Goal: Communication & Community: Answer question/provide support

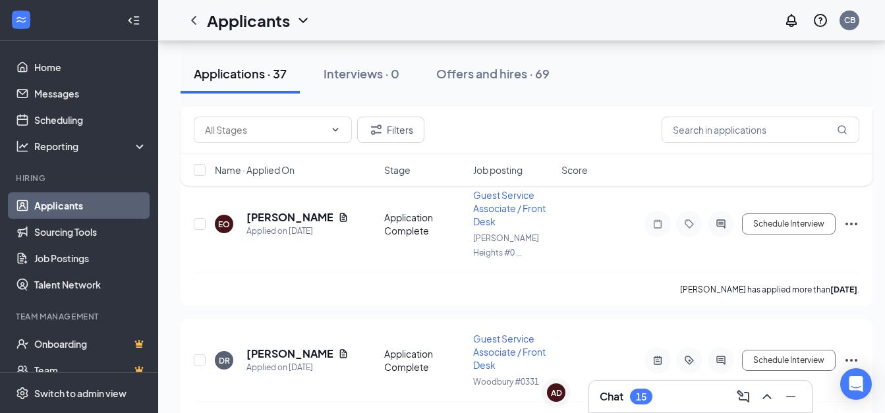
scroll to position [1746, 0]
click at [619, 400] on h3 "Chat" at bounding box center [612, 397] width 24 height 15
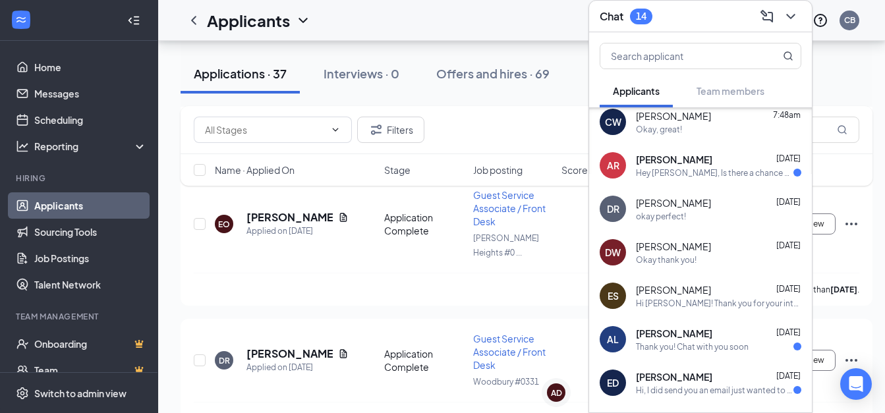
scroll to position [226, 0]
click at [796, 9] on icon "ChevronDown" at bounding box center [791, 17] width 16 height 16
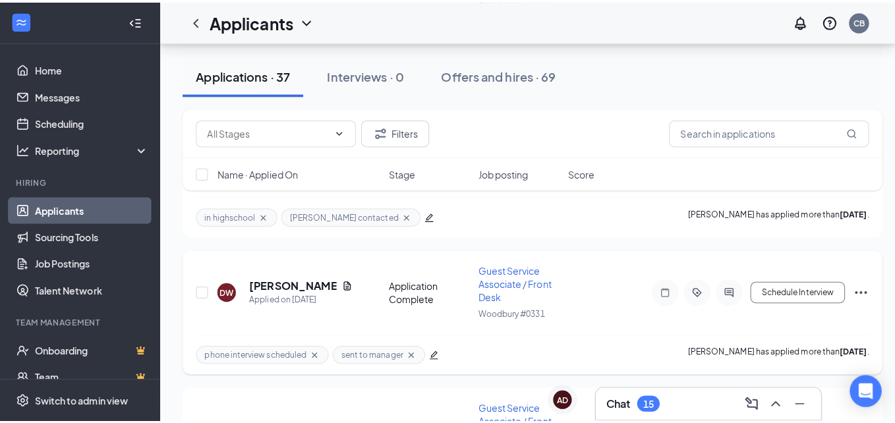
scroll to position [1955, 0]
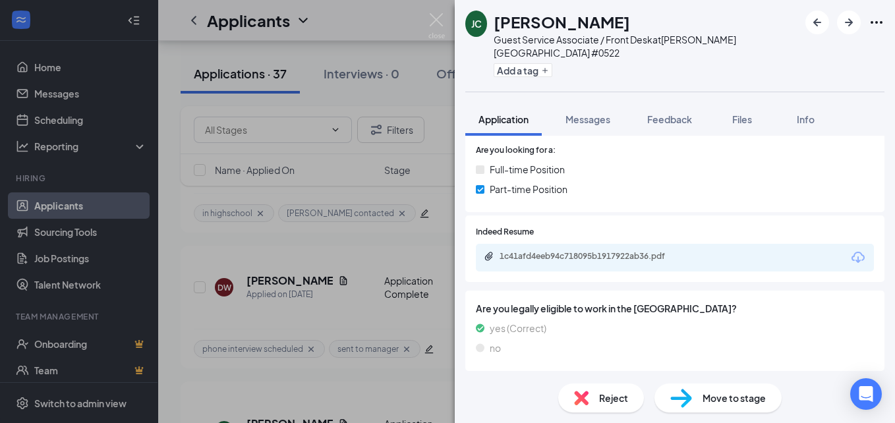
scroll to position [196, 0]
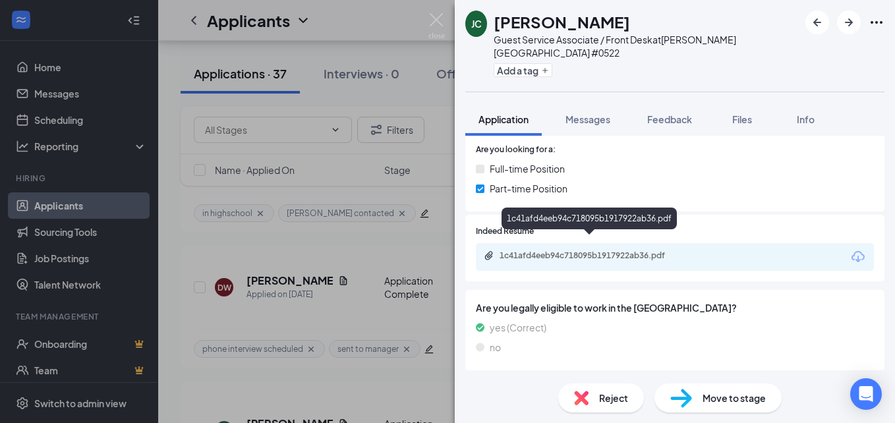
click at [609, 250] on div "1c41afd4eeb94c718095b1917922ab36.pdf" at bounding box center [592, 255] width 185 height 11
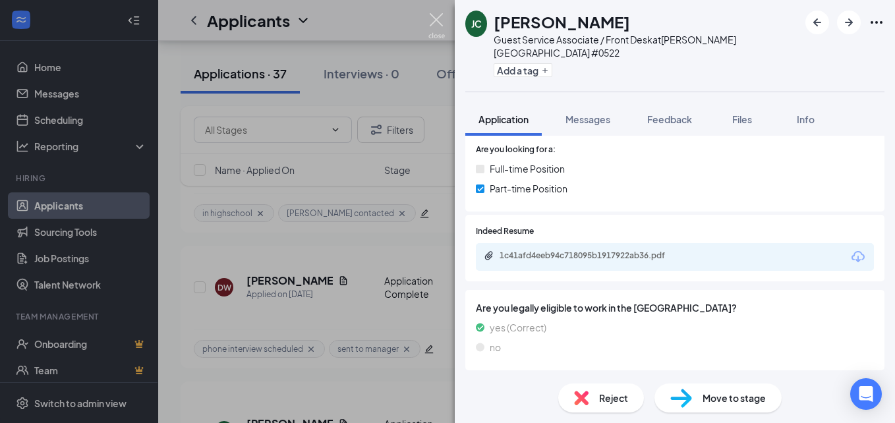
click at [436, 22] on img at bounding box center [436, 26] width 16 height 26
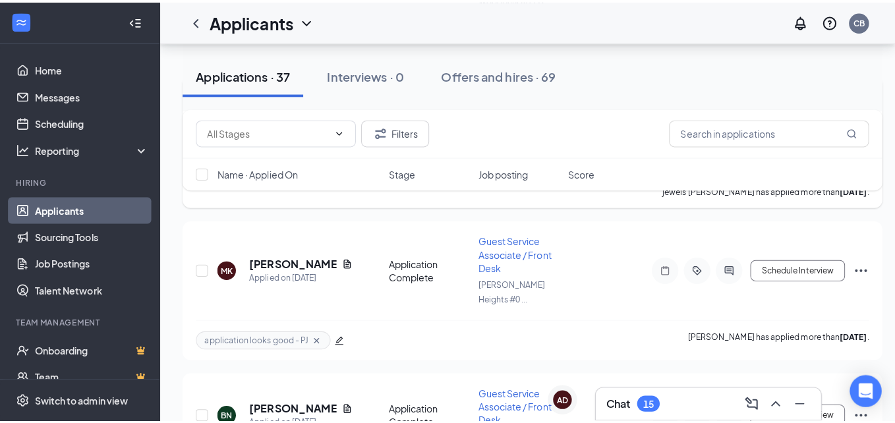
scroll to position [2265, 0]
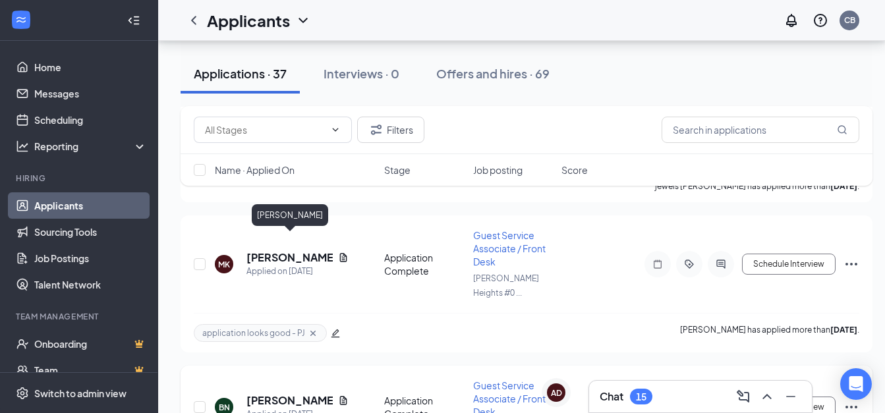
click at [300, 393] on h5 "[PERSON_NAME]" at bounding box center [290, 400] width 86 height 15
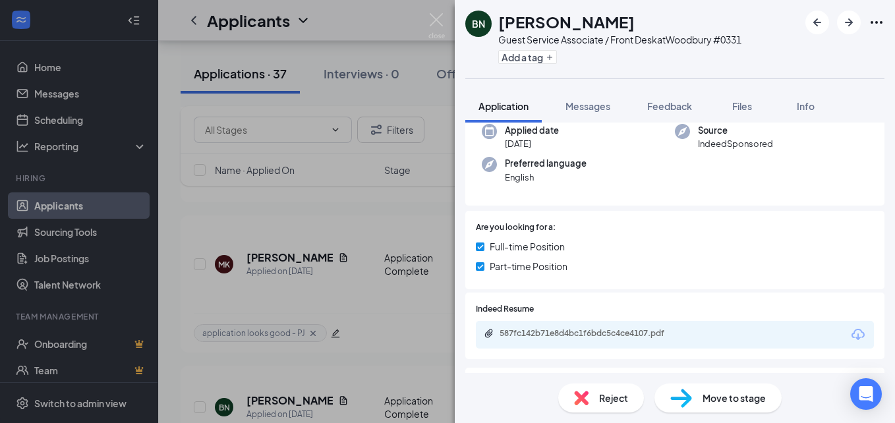
scroll to position [105, 0]
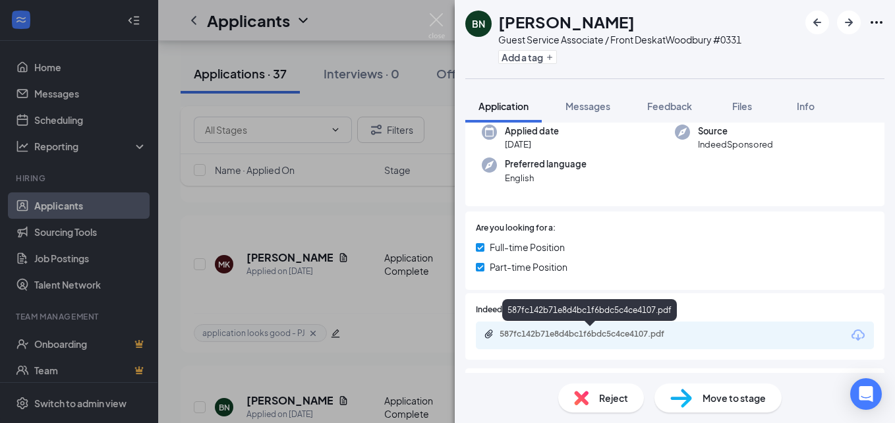
click at [542, 334] on div "587fc142b71e8d4bc1f6bdc5c4ce4107.pdf" at bounding box center [592, 334] width 185 height 11
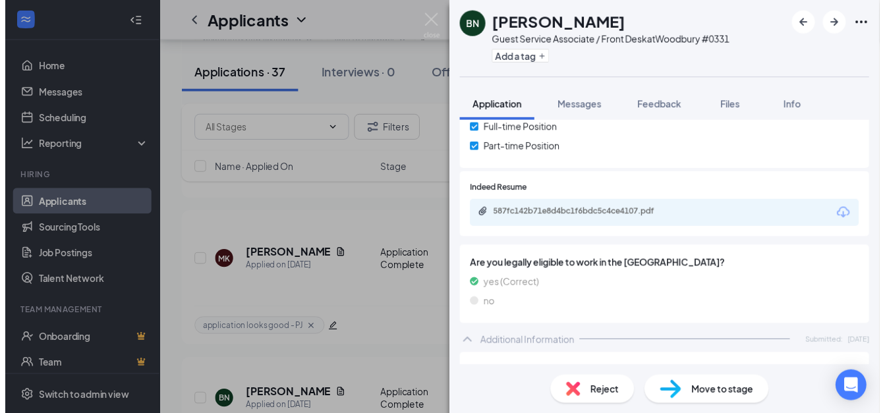
scroll to position [222, 0]
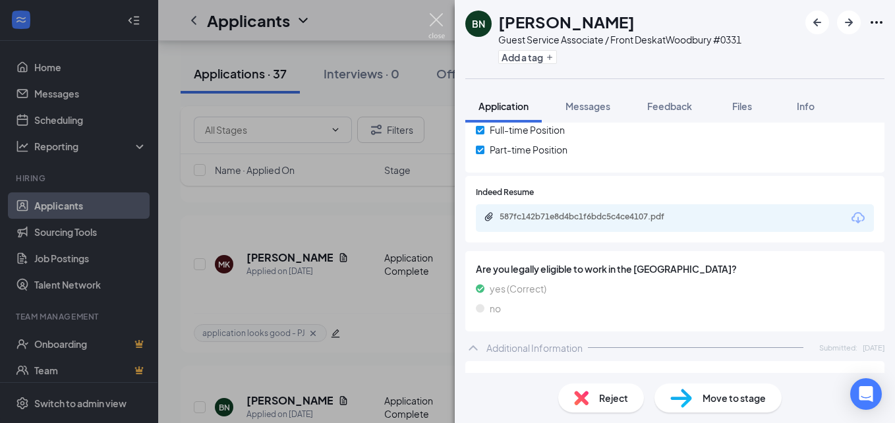
click at [439, 22] on img at bounding box center [436, 26] width 16 height 26
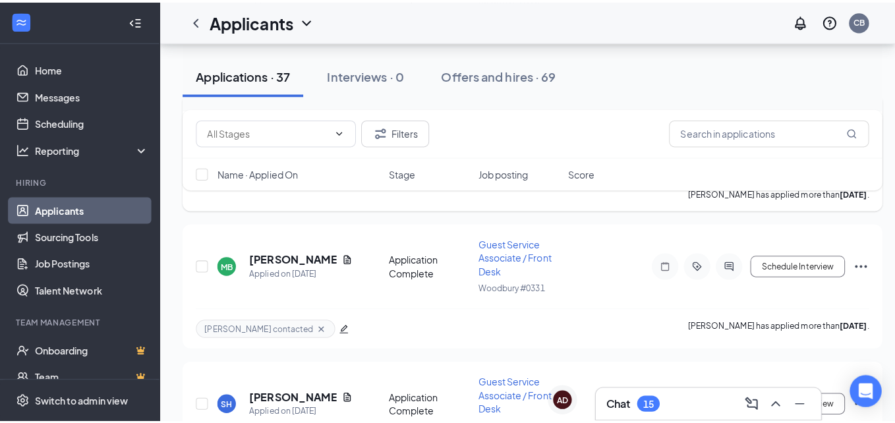
scroll to position [2542, 0]
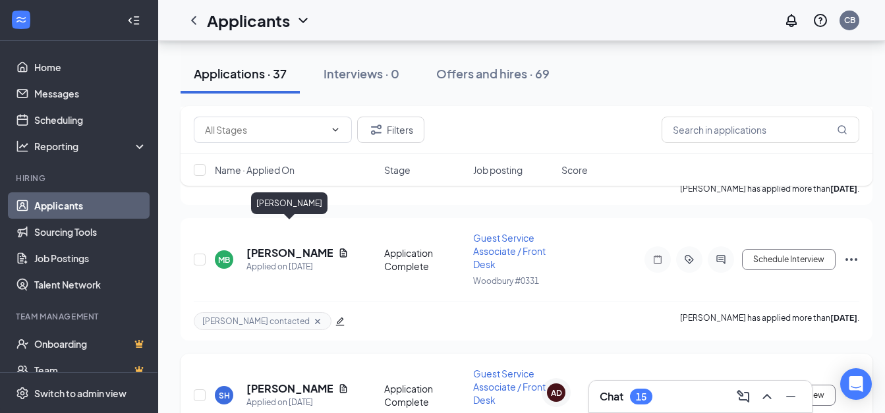
click at [287, 382] on h5 "[PERSON_NAME]" at bounding box center [290, 389] width 86 height 15
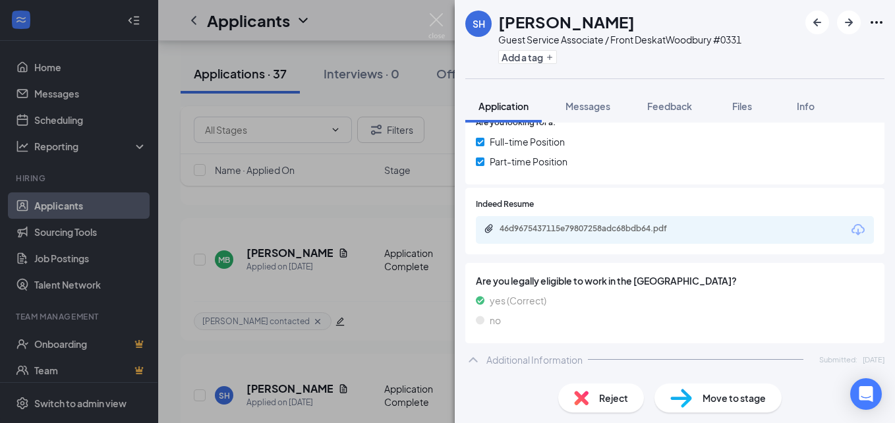
scroll to position [210, 0]
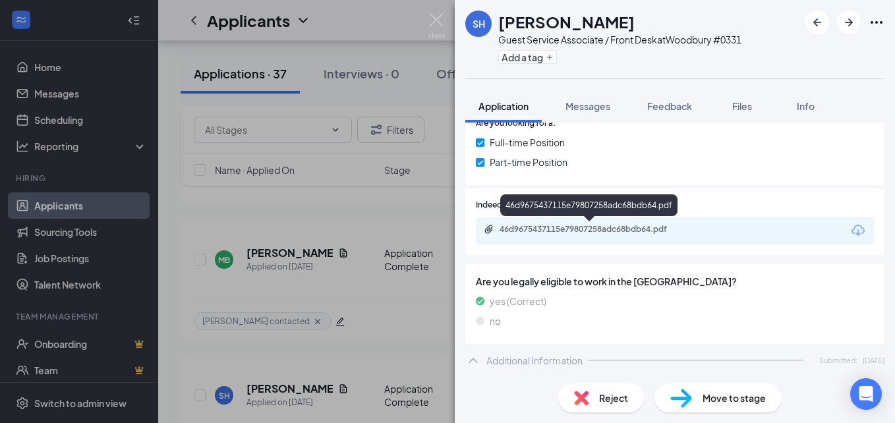
click at [524, 230] on div "46d9675437115e79807258adc68bdb64.pdf" at bounding box center [592, 229] width 185 height 11
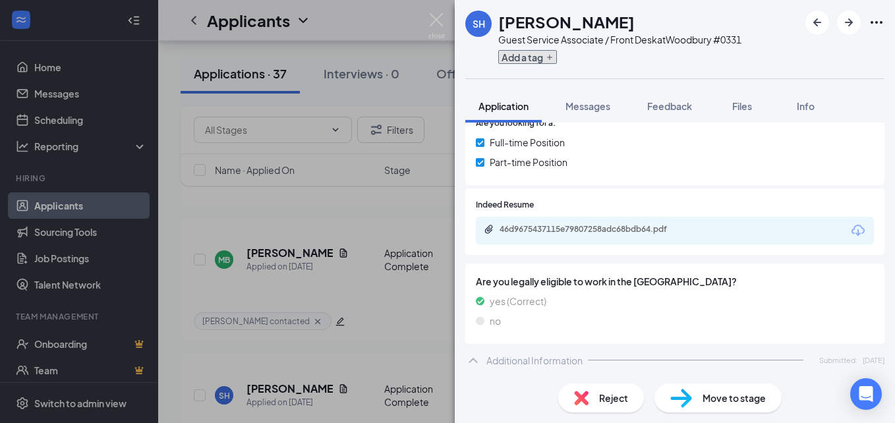
click at [519, 57] on button "Add a tag" at bounding box center [527, 57] width 59 height 14
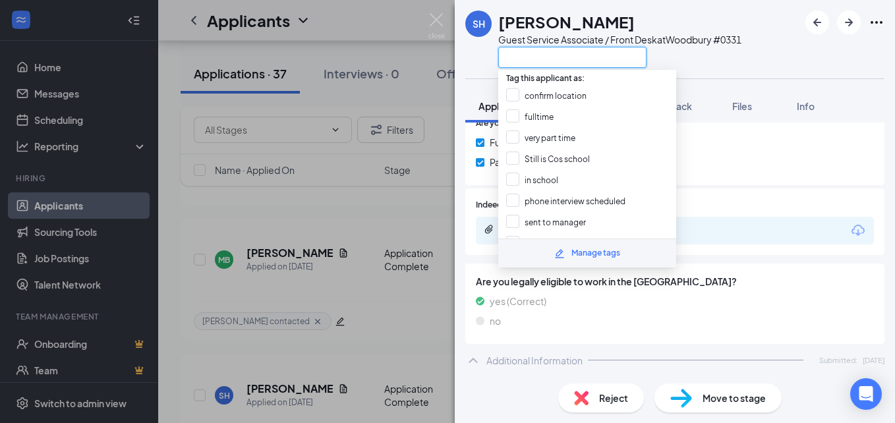
click at [519, 57] on input "text" at bounding box center [572, 57] width 148 height 21
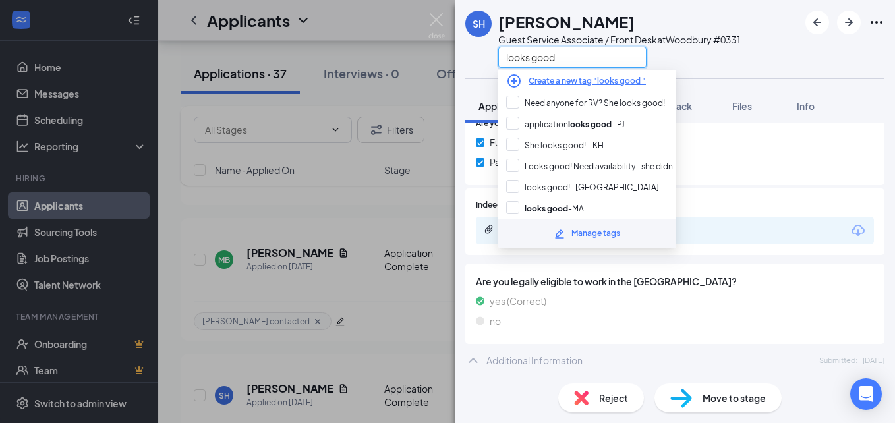
type input "looks good"
click at [685, 55] on div "looks good" at bounding box center [619, 57] width 243 height 22
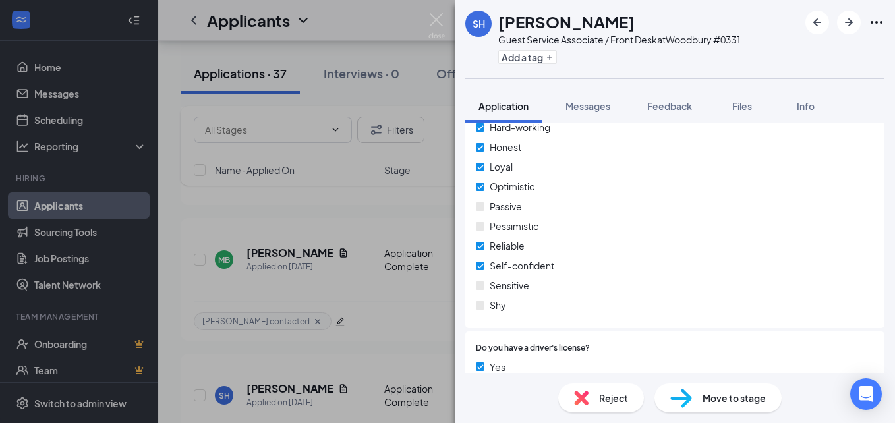
scroll to position [1209, 0]
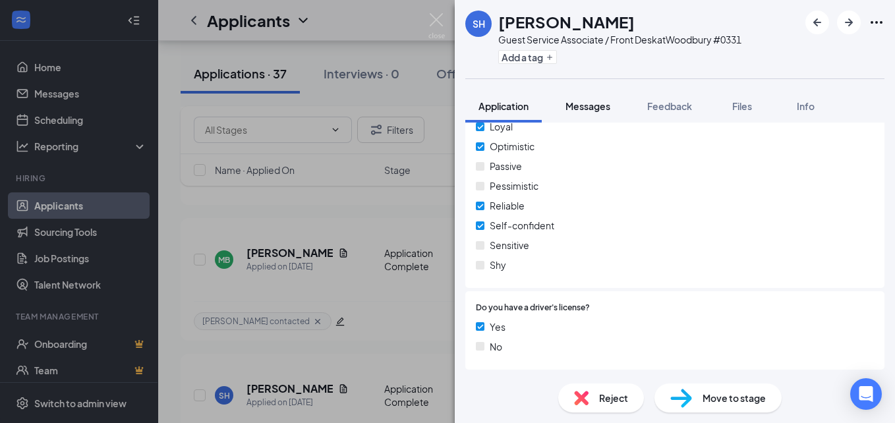
click at [578, 111] on span "Messages" at bounding box center [588, 106] width 45 height 12
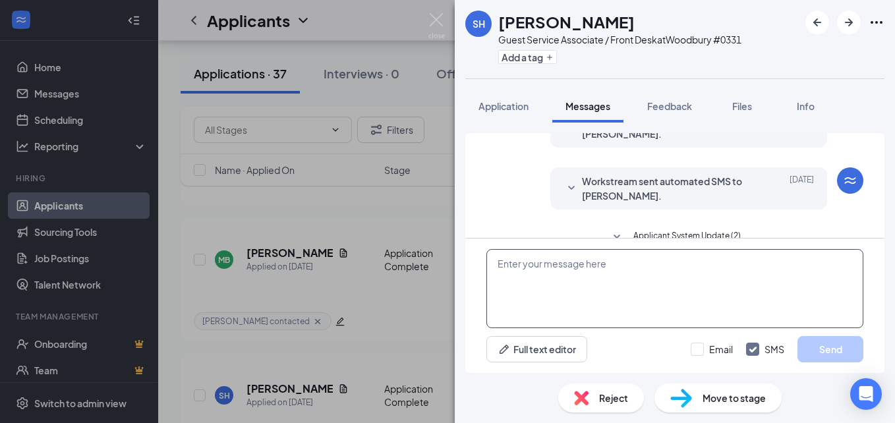
scroll to position [96, 0]
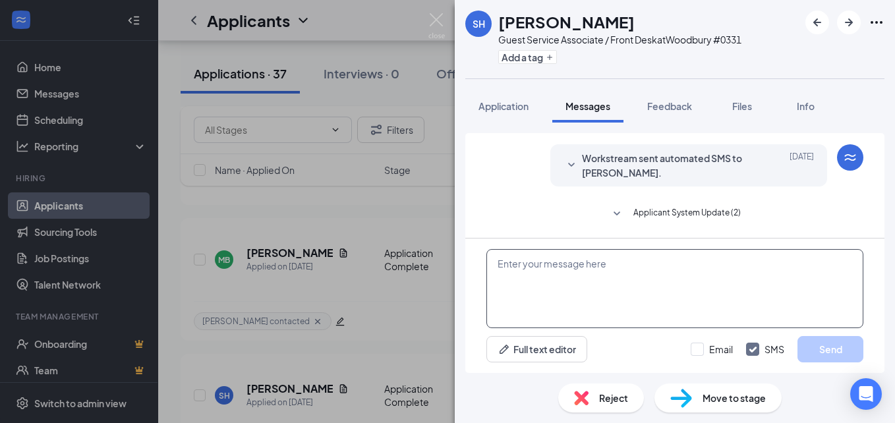
click at [513, 267] on textarea at bounding box center [674, 288] width 377 height 79
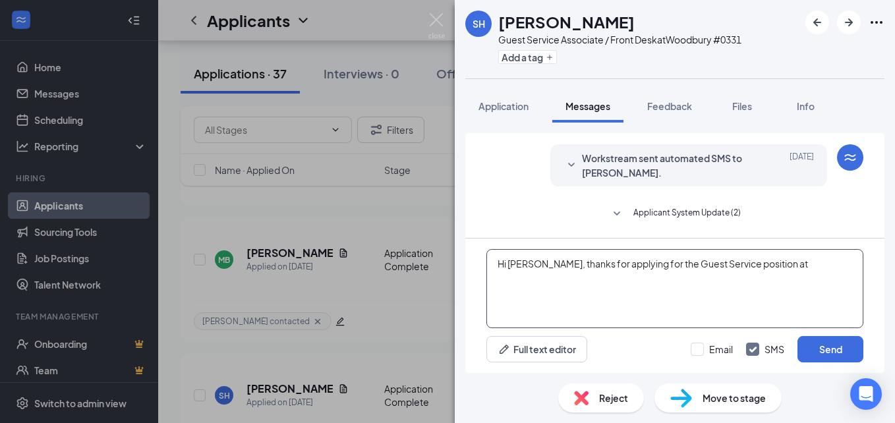
click at [782, 259] on textarea "Hi [PERSON_NAME], thanks for applying for the Guest Service position at" at bounding box center [674, 288] width 377 height 79
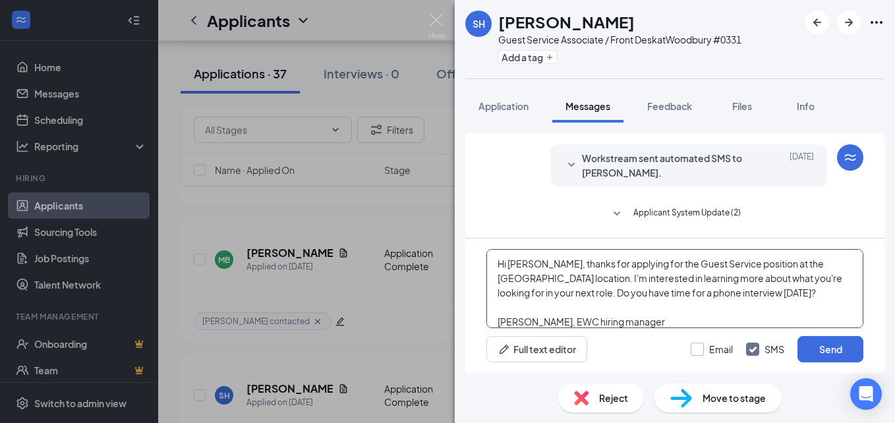
type textarea "Hi [PERSON_NAME], thanks for applying for the Guest Service position at the [GE…"
click at [702, 351] on input "Email" at bounding box center [712, 349] width 42 height 13
checkbox input "true"
click at [532, 57] on button "Add a tag" at bounding box center [527, 57] width 59 height 14
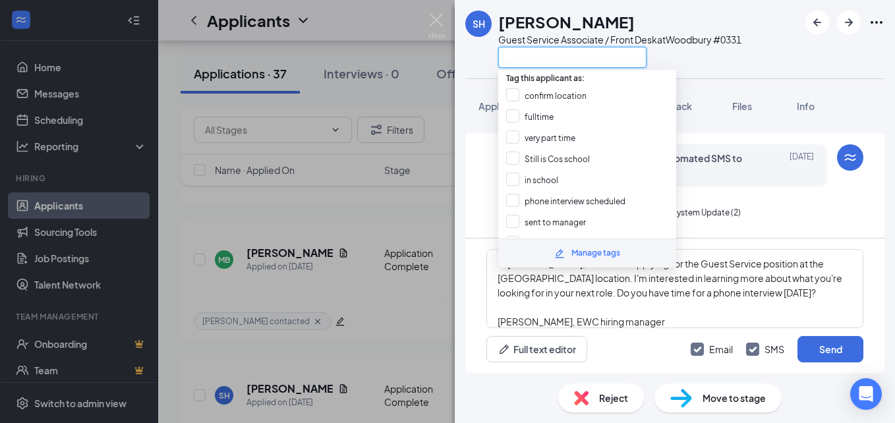
click at [532, 57] on input "text" at bounding box center [572, 57] width 148 height 21
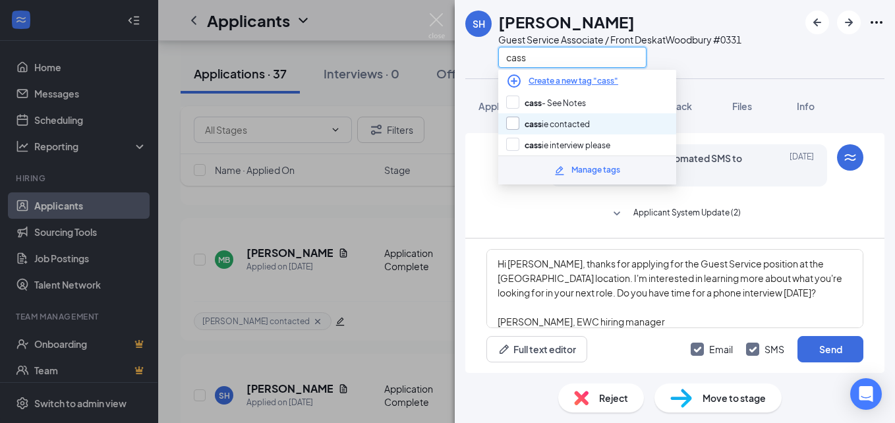
type input "cass"
click at [512, 123] on input "[PERSON_NAME] ie contacted" at bounding box center [548, 124] width 84 height 15
checkbox input "true"
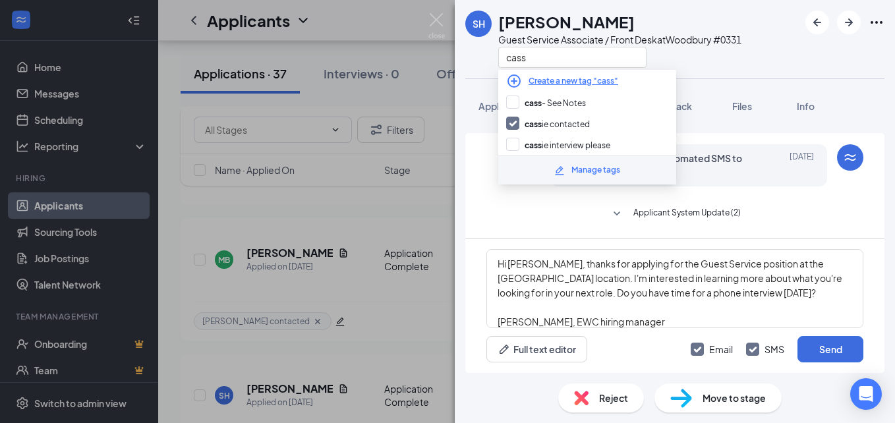
click at [719, 62] on div "cass" at bounding box center [619, 57] width 243 height 22
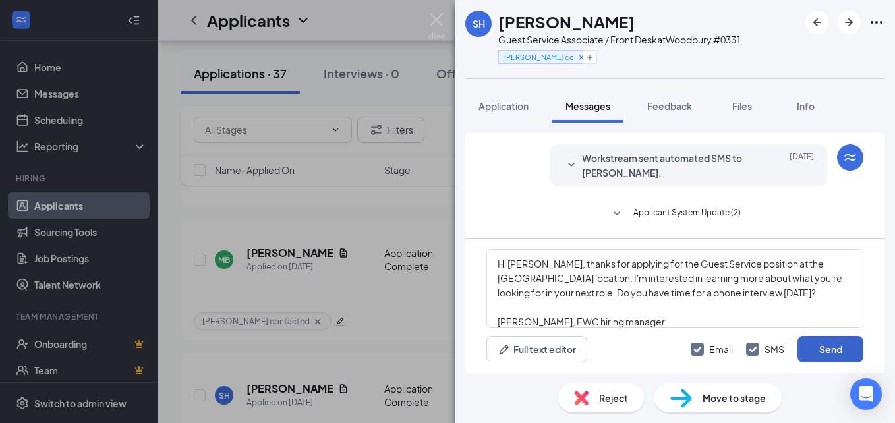
click at [816, 346] on button "Send" at bounding box center [831, 349] width 66 height 26
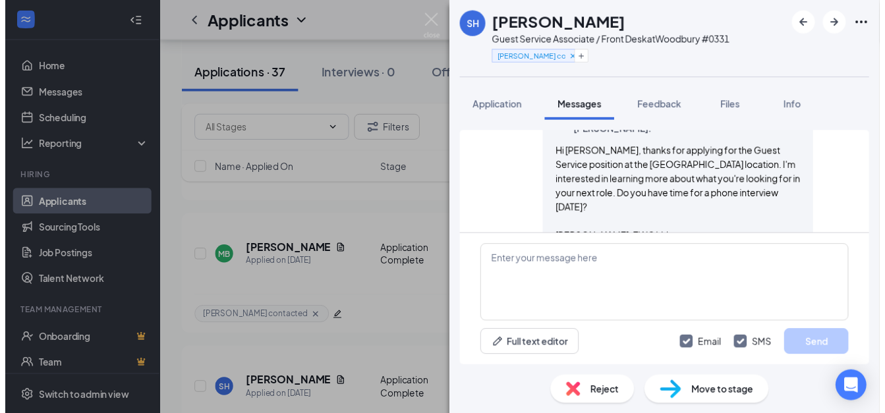
scroll to position [409, 0]
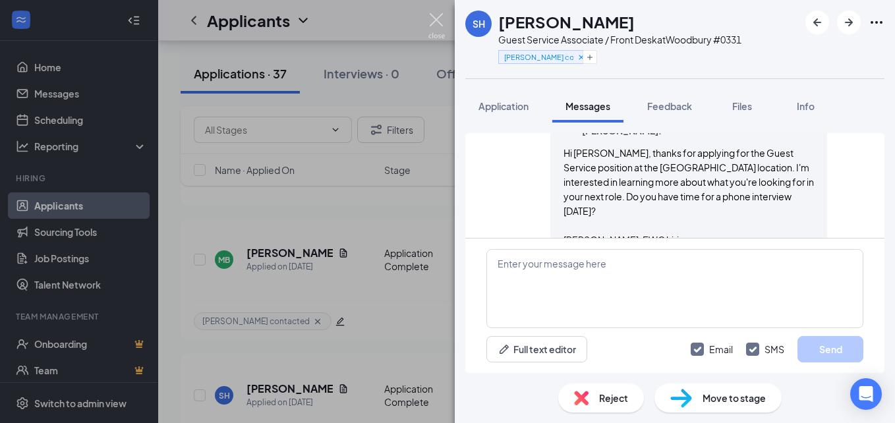
click at [433, 14] on img at bounding box center [436, 26] width 16 height 26
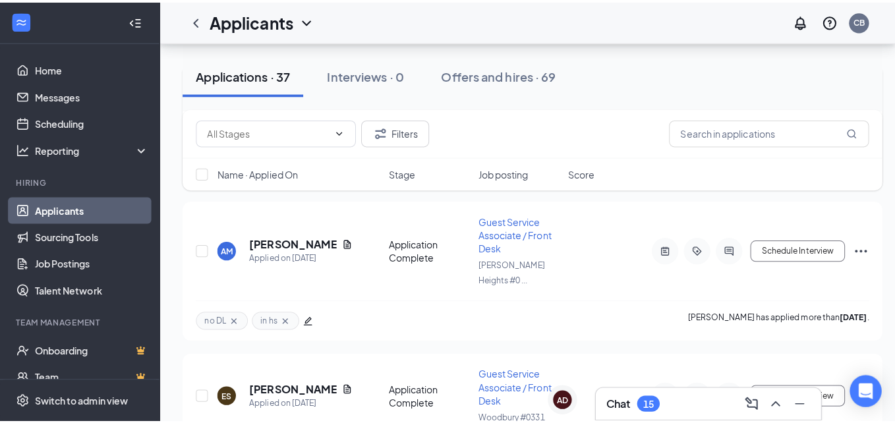
scroll to position [2835, 0]
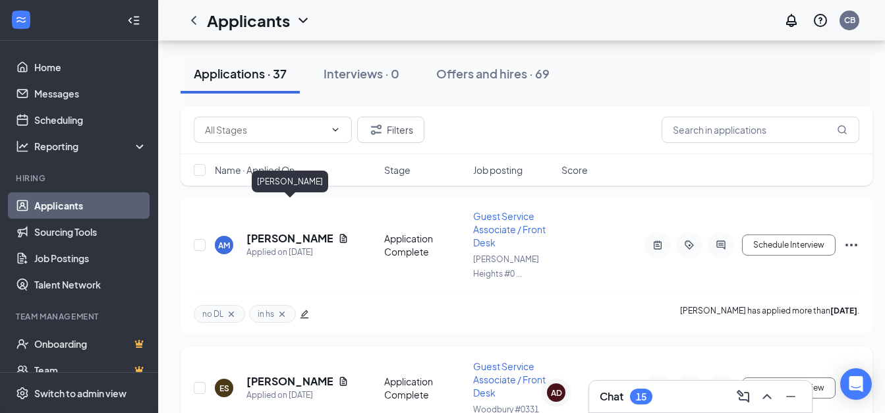
click at [296, 374] on h5 "[PERSON_NAME]" at bounding box center [290, 381] width 86 height 15
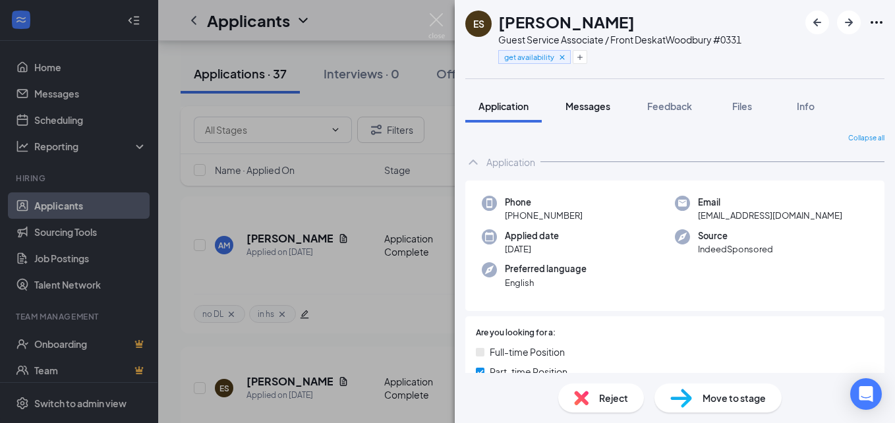
click at [585, 105] on span "Messages" at bounding box center [588, 106] width 45 height 12
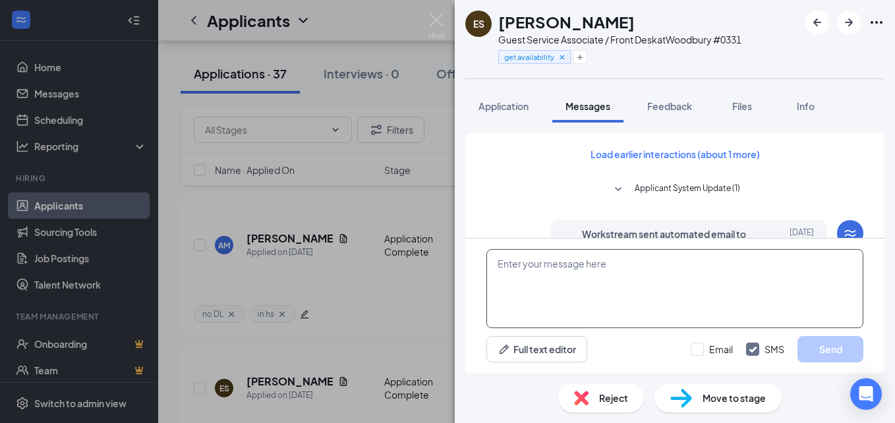
click at [502, 264] on textarea at bounding box center [674, 288] width 377 height 79
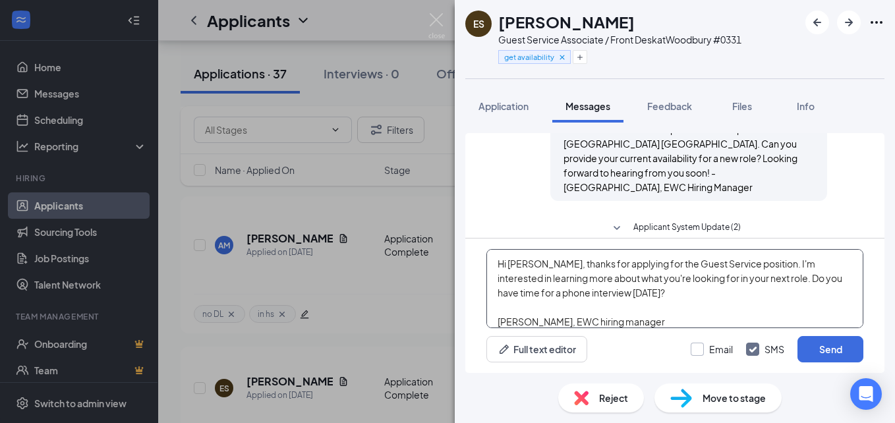
type textarea "Hi [PERSON_NAME], thanks for applying for the Guest Service position. I'm inter…"
click at [697, 346] on input "Email" at bounding box center [712, 349] width 42 height 13
checkbox input "true"
click at [583, 57] on icon "Plus" at bounding box center [580, 57] width 8 height 8
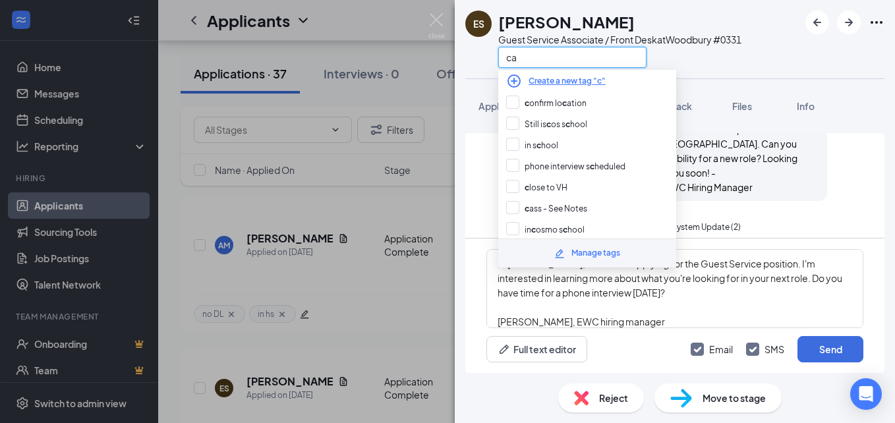
click at [583, 57] on input "ca" at bounding box center [572, 57] width 148 height 21
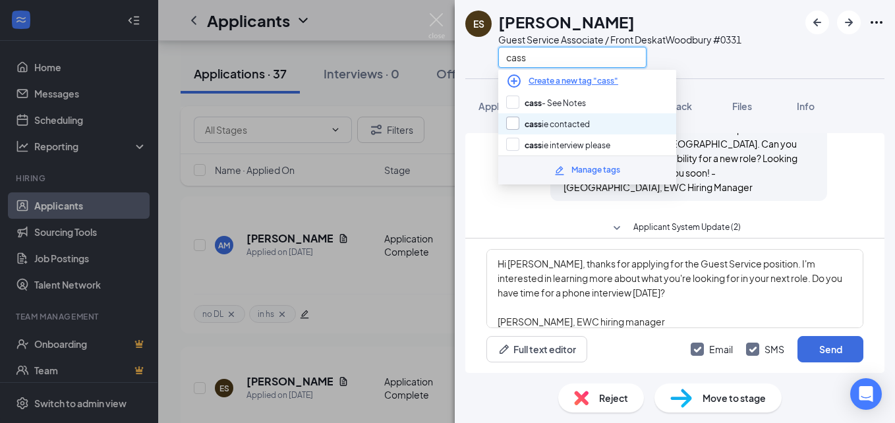
type input "cass"
click at [514, 121] on input "[PERSON_NAME] ie contacted" at bounding box center [548, 124] width 84 height 15
checkbox input "true"
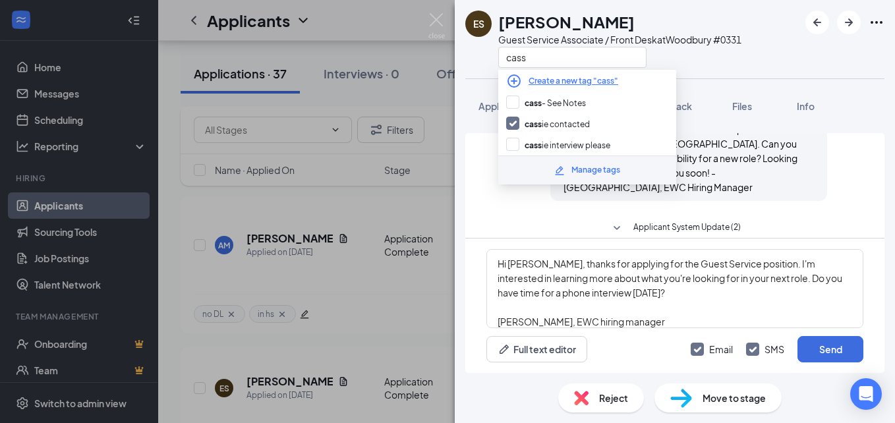
click at [714, 63] on div "cass" at bounding box center [619, 57] width 243 height 22
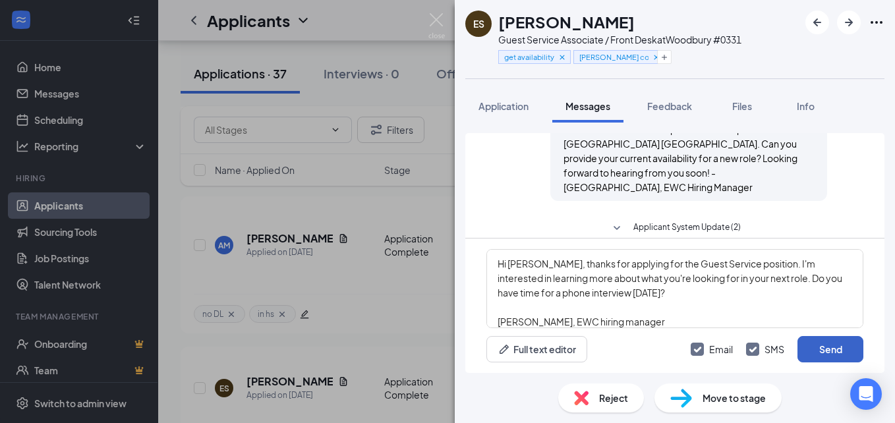
click at [822, 346] on button "Send" at bounding box center [831, 349] width 66 height 26
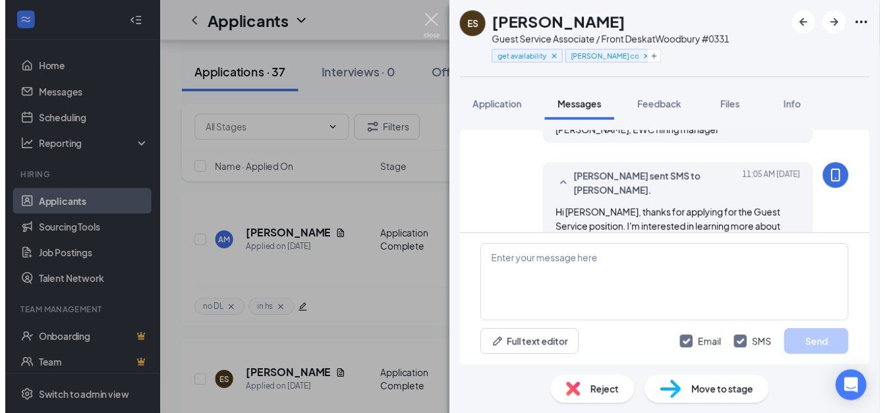
scroll to position [842, 0]
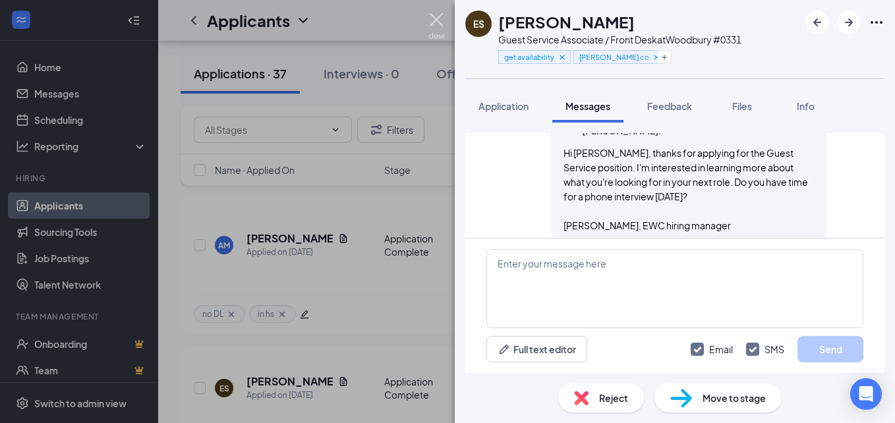
click at [434, 25] on img at bounding box center [436, 26] width 16 height 26
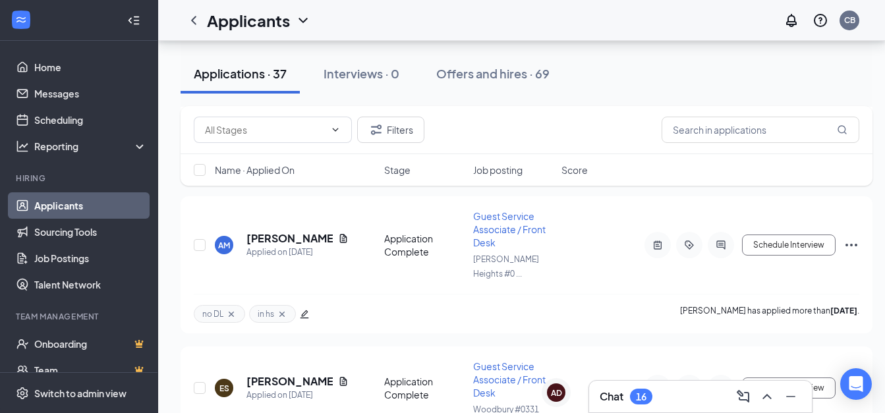
click at [607, 395] on h3 "Chat" at bounding box center [612, 397] width 24 height 15
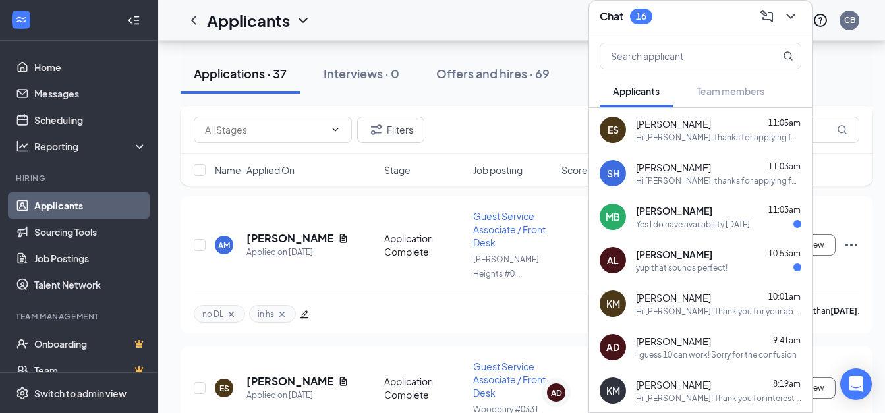
click at [794, 9] on icon "ChevronDown" at bounding box center [791, 17] width 16 height 16
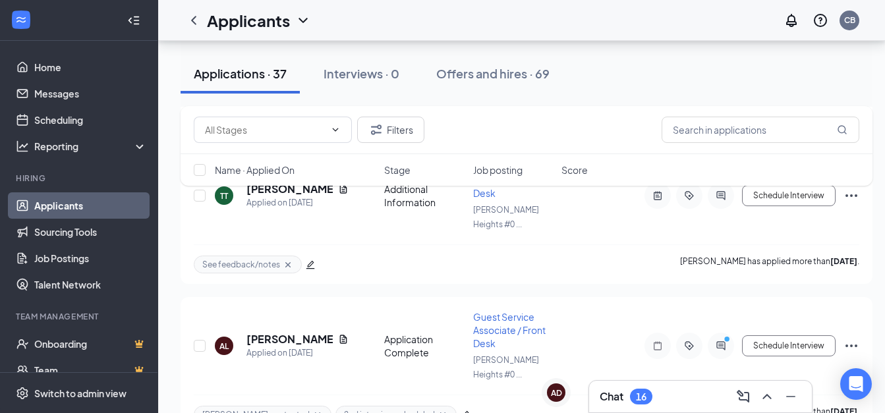
scroll to position [3172, 0]
